Goal: Transaction & Acquisition: Purchase product/service

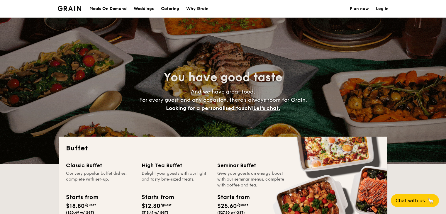
select select
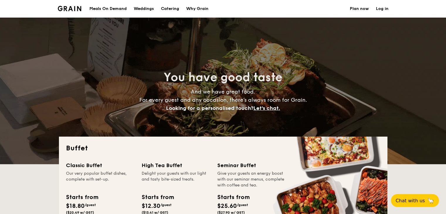
click at [109, 7] on div "Meals On Demand" at bounding box center [107, 9] width 37 height 18
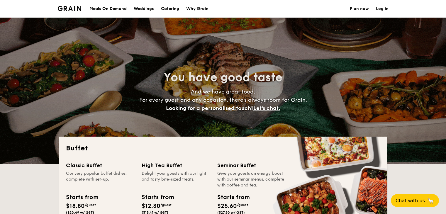
select select
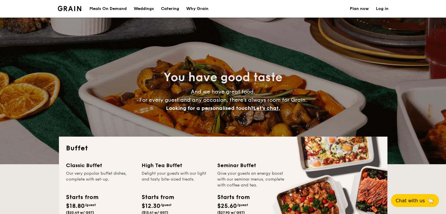
click at [176, 7] on h1 "Catering" at bounding box center [170, 9] width 18 height 18
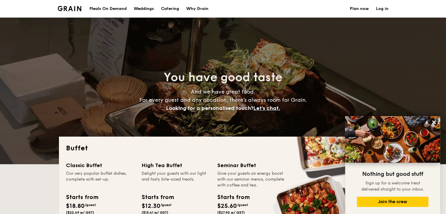
click at [175, 10] on h1 "Catering" at bounding box center [170, 9] width 18 height 18
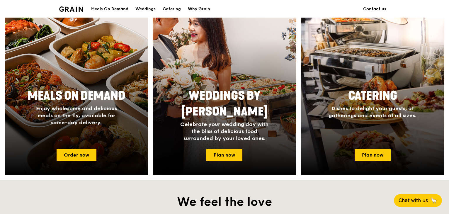
scroll to position [264, 0]
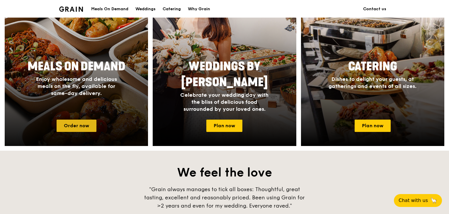
click at [86, 126] on link "Order now" at bounding box center [77, 126] width 40 height 12
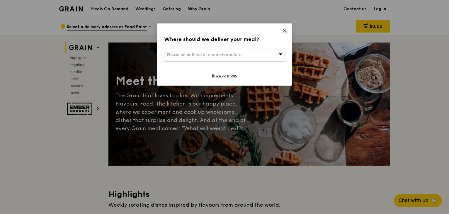
click at [281, 54] on icon at bounding box center [280, 54] width 4 height 4
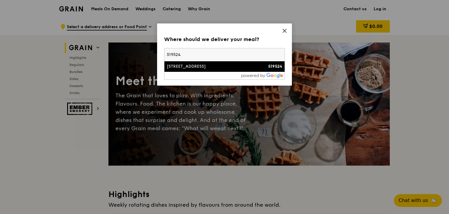
type input "519524"
click at [209, 68] on div "60 Pasir Ris Drive 1" at bounding box center [210, 67] width 87 height 6
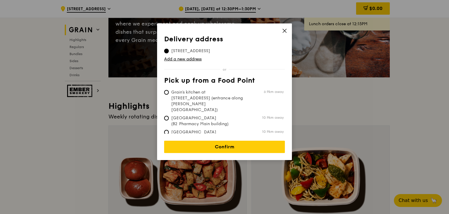
scroll to position [117, 0]
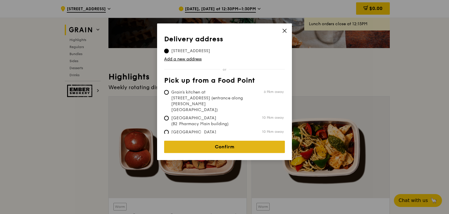
click at [231, 144] on link "Confirm" at bounding box center [224, 147] width 121 height 12
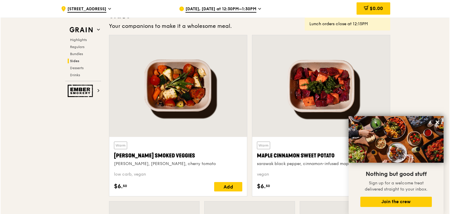
scroll to position [1172, 0]
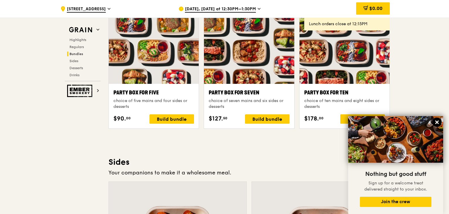
click at [436, 121] on icon at bounding box center [436, 122] width 5 height 5
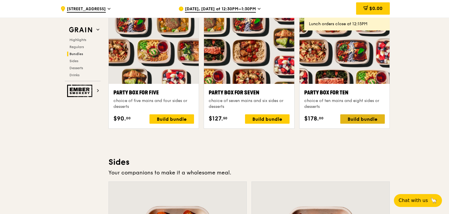
click at [360, 119] on div "Build bundle" at bounding box center [362, 118] width 45 height 9
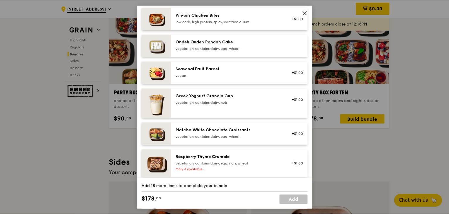
scroll to position [645, 0]
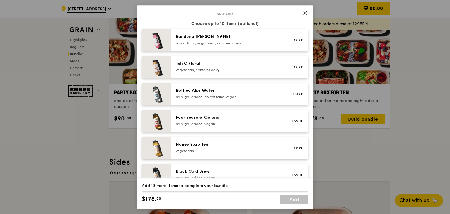
click at [301, 13] on span at bounding box center [305, 13] width 8 height 8
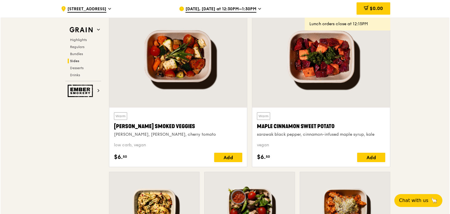
scroll to position [1202, 0]
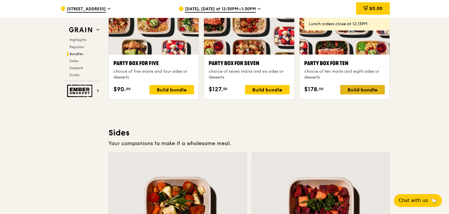
click at [363, 91] on div "Build bundle" at bounding box center [362, 89] width 45 height 9
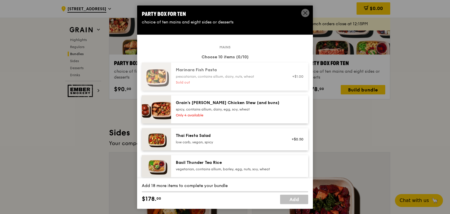
click at [239, 110] on div "spicy, contains allium, dairy, egg, soy, wheat" at bounding box center [228, 109] width 105 height 5
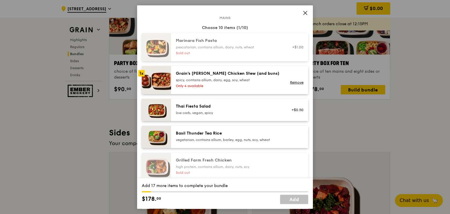
click at [228, 133] on div "Basil Thunder Tea Rice" at bounding box center [228, 133] width 105 height 6
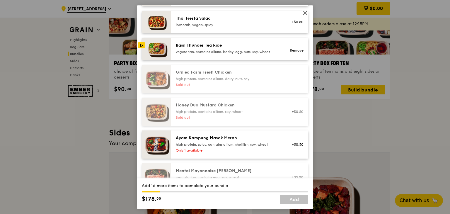
click at [230, 139] on div "Ayam Kampung Masak Merah" at bounding box center [228, 138] width 105 height 6
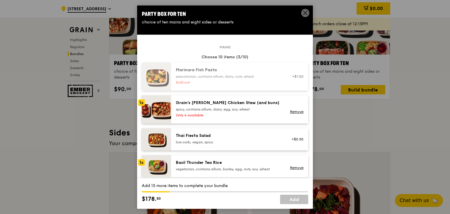
click at [193, 102] on div "Grain's Curry Chicken Stew (and buns)" at bounding box center [228, 103] width 105 height 6
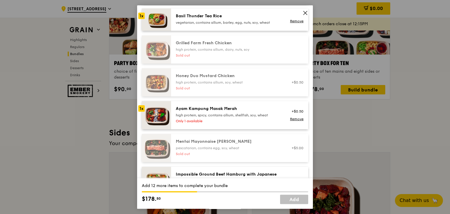
scroll to position [205, 0]
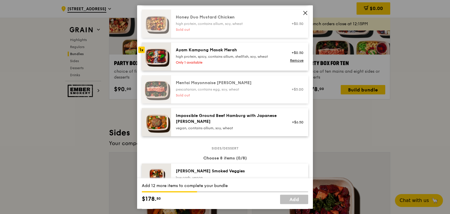
click at [193, 115] on div "Impossible Ground Beef Hamburg with Japanese Curry" at bounding box center [228, 119] width 105 height 12
click at [142, 115] on div "2x" at bounding box center [141, 115] width 6 height 6
click at [142, 115] on div "3x" at bounding box center [141, 115] width 6 height 6
click at [143, 115] on div "4x" at bounding box center [141, 115] width 6 height 6
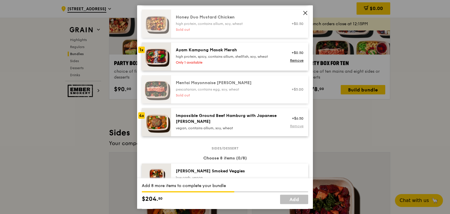
click at [297, 127] on link "Remove" at bounding box center [296, 126] width 13 height 4
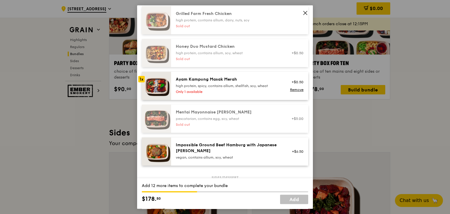
scroll to position [59, 0]
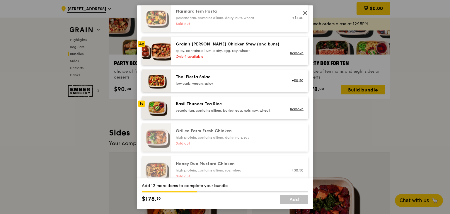
click at [207, 81] on div "low carb, vegan, spicy" at bounding box center [228, 83] width 105 height 5
click at [200, 107] on div "Basil Thunder Tea Rice vegetarian, contains allium, barley, egg, nuts, soy, whe…" at bounding box center [228, 107] width 105 height 12
click at [202, 80] on div "Thai Fiesta Salad low carb, vegan, spicy" at bounding box center [228, 80] width 105 height 12
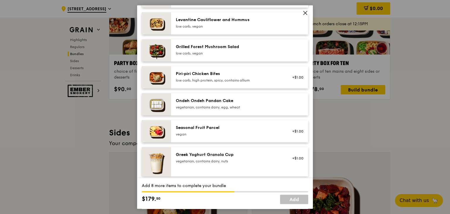
scroll to position [352, 0]
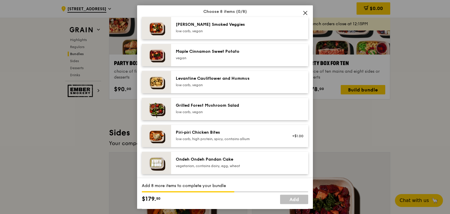
click at [213, 164] on div "vegetarian, contains dairy, egg, wheat" at bounding box center [228, 166] width 105 height 5
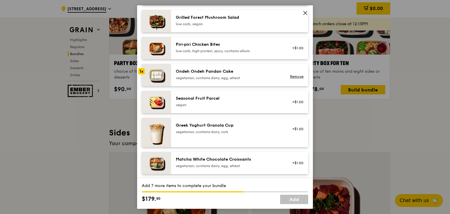
click at [198, 74] on div "Ondeh Ondeh Pandan Cake" at bounding box center [228, 72] width 105 height 6
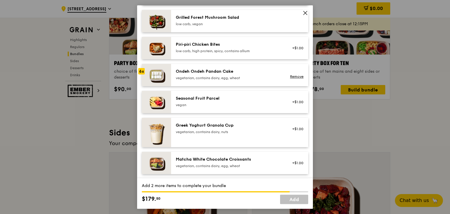
click at [198, 74] on div "Ondeh Ondeh Pandan Cake" at bounding box center [228, 72] width 105 height 6
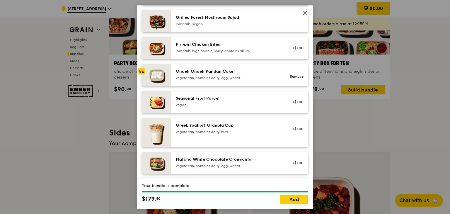
click at [198, 74] on div "Ondeh Ondeh Pandan Cake" at bounding box center [228, 72] width 105 height 6
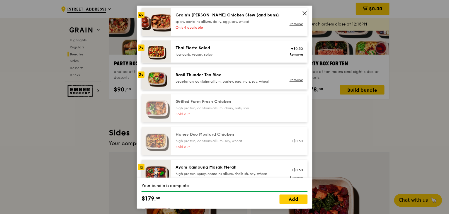
scroll to position [205, 0]
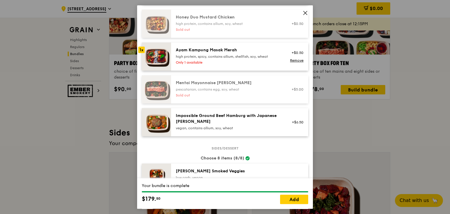
click at [306, 11] on icon at bounding box center [305, 12] width 5 height 5
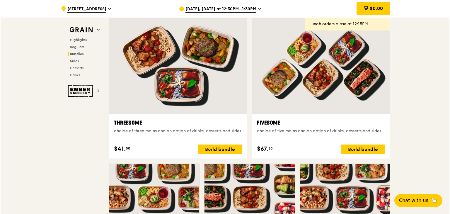
scroll to position [996, 0]
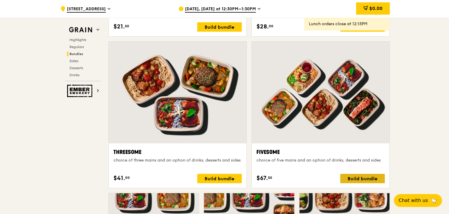
click at [366, 179] on div "Build bundle" at bounding box center [362, 178] width 45 height 9
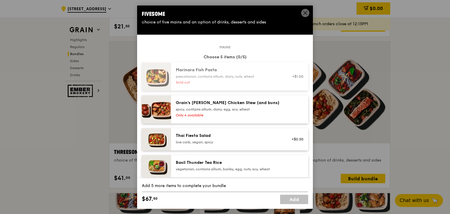
click at [220, 108] on div "spicy, contains allium, dairy, egg, soy, wheat" at bounding box center [228, 109] width 105 height 5
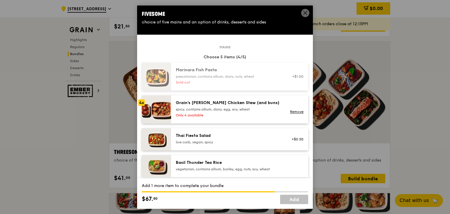
click at [205, 167] on div "vegetarian, contains allium, barley, egg, nuts, soy, wheat" at bounding box center [228, 169] width 105 height 5
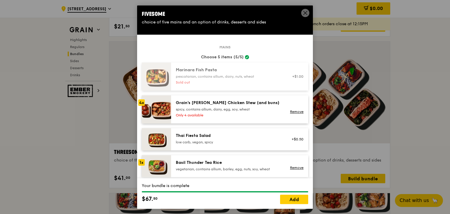
click at [205, 167] on div "vegetarian, contains allium, barley, egg, nuts, soy, wheat" at bounding box center [228, 169] width 105 height 5
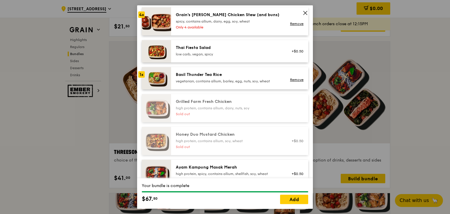
click at [183, 73] on div "Basil Thunder Tea Rice" at bounding box center [228, 75] width 105 height 6
click at [199, 47] on div "Thai Fiesta Salad" at bounding box center [228, 48] width 105 height 6
click at [196, 52] on div "low carb, vegan, spicy" at bounding box center [228, 54] width 105 height 5
drag, startPoint x: 263, startPoint y: 8, endPoint x: 170, endPoint y: 19, distance: 93.2
click at [170, 19] on div "4x Grain's Curry Chicken Stew (and buns) spicy, contains allium, dairy, egg, so…" at bounding box center [225, 21] width 166 height 28
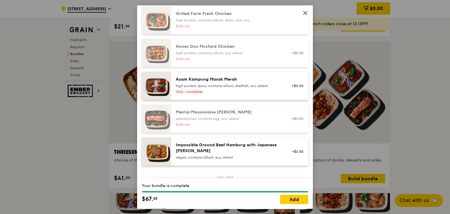
scroll to position [264, 0]
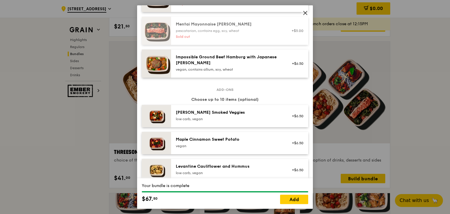
click at [241, 58] on div "Impossible Ground Beef Hamburg with Japanese Curry" at bounding box center [228, 60] width 105 height 12
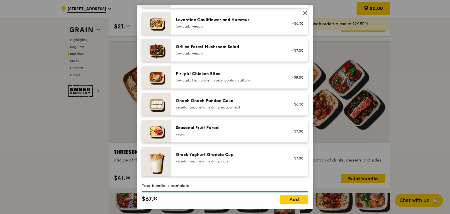
scroll to position [469, 0]
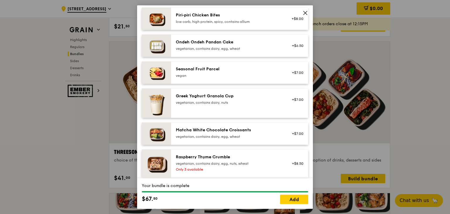
click at [217, 45] on div "Ondeh Ondeh Pandan Cake vegetarian, contains dairy, egg, wheat" at bounding box center [228, 45] width 105 height 12
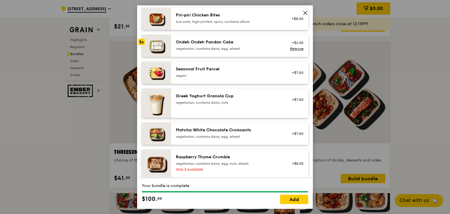
click at [217, 45] on div "Ondeh Ondeh Pandan Cake vegetarian, contains dairy, egg, wheat" at bounding box center [228, 45] width 105 height 12
click at [293, 48] on link "Remove" at bounding box center [296, 49] width 13 height 4
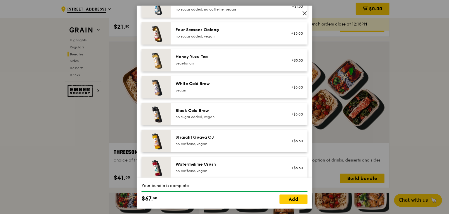
scroll to position [739, 0]
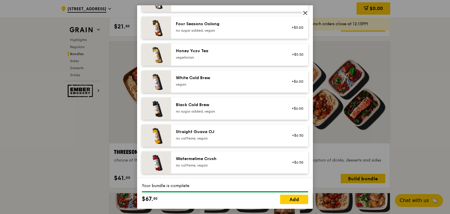
click at [304, 11] on icon at bounding box center [305, 12] width 5 height 5
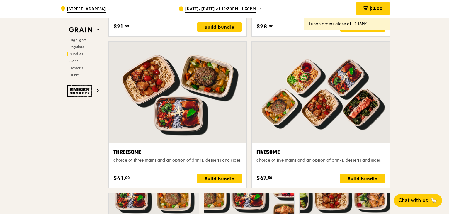
scroll to position [1114, 0]
